Goal: Task Accomplishment & Management: Complete application form

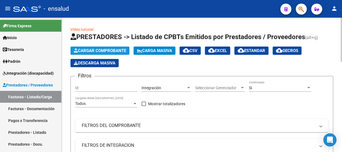
click at [115, 50] on span "Cargar Comprobante" at bounding box center [100, 50] width 52 height 5
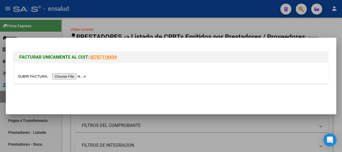
click at [82, 76] on input "file" at bounding box center [53, 77] width 70 height 6
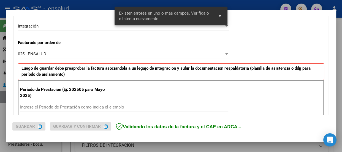
scroll to position [170, 0]
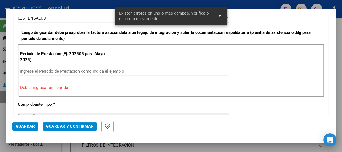
click at [44, 68] on div "Ingrese el Período de Prestación como indica el ejemplo" at bounding box center [124, 71] width 208 height 8
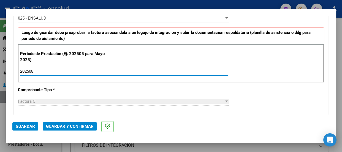
type input "202508"
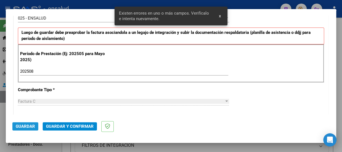
click at [25, 129] on button "Guardar" at bounding box center [25, 126] width 26 height 8
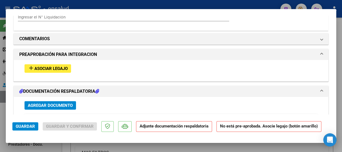
scroll to position [551, 0]
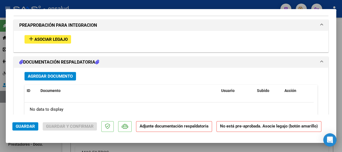
click at [51, 40] on span "Asociar Legajo" at bounding box center [50, 39] width 33 height 5
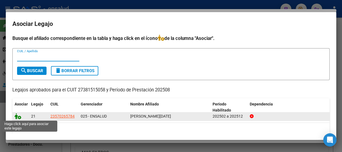
click at [19, 117] on icon at bounding box center [18, 116] width 7 height 6
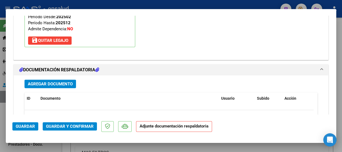
scroll to position [665, 0]
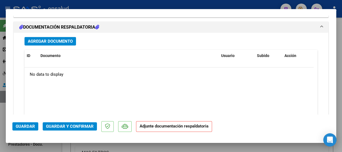
click at [59, 41] on span "Agregar Documento" at bounding box center [50, 41] width 45 height 5
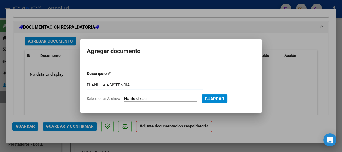
type input "PLANILLA ASISTENCIA"
click at [159, 100] on input "Seleccionar Archivo" at bounding box center [160, 98] width 73 height 5
type input "C:\fakepath\[PERSON_NAME] ISABELLA_202508_91_N_CHARLONE ANDREA_1-251-PA.pdf"
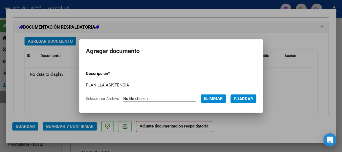
click at [245, 96] on span "Guardar" at bounding box center [243, 98] width 19 height 5
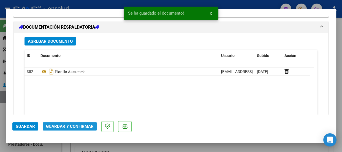
click at [74, 127] on span "Guardar y Confirmar" at bounding box center [70, 126] width 48 height 5
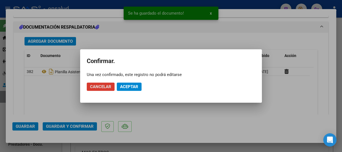
click at [130, 86] on span "Aceptar" at bounding box center [129, 86] width 18 height 5
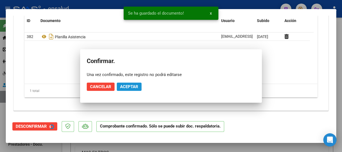
scroll to position [615, 0]
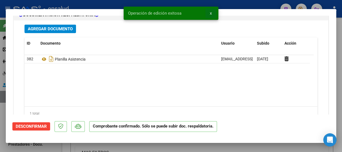
click at [211, 13] on span "x" at bounding box center [211, 13] width 2 height 5
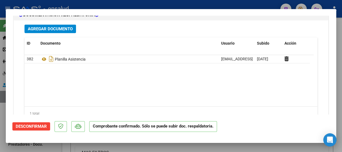
click at [159, 5] on div at bounding box center [171, 76] width 342 height 152
type input "$ 0,00"
